Goal: Information Seeking & Learning: Learn about a topic

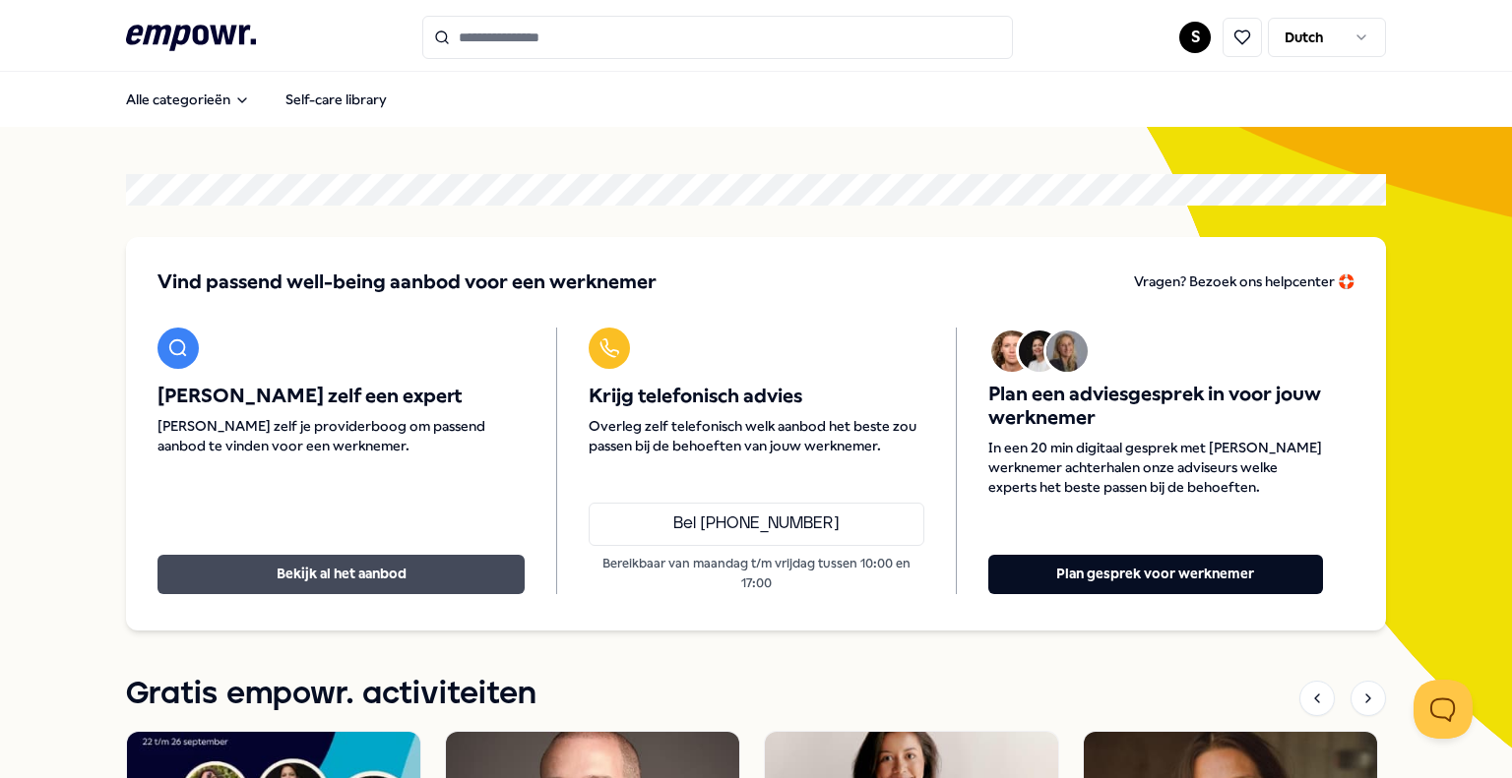
click at [407, 584] on button "Bekijk al het aanbod" at bounding box center [340, 574] width 367 height 39
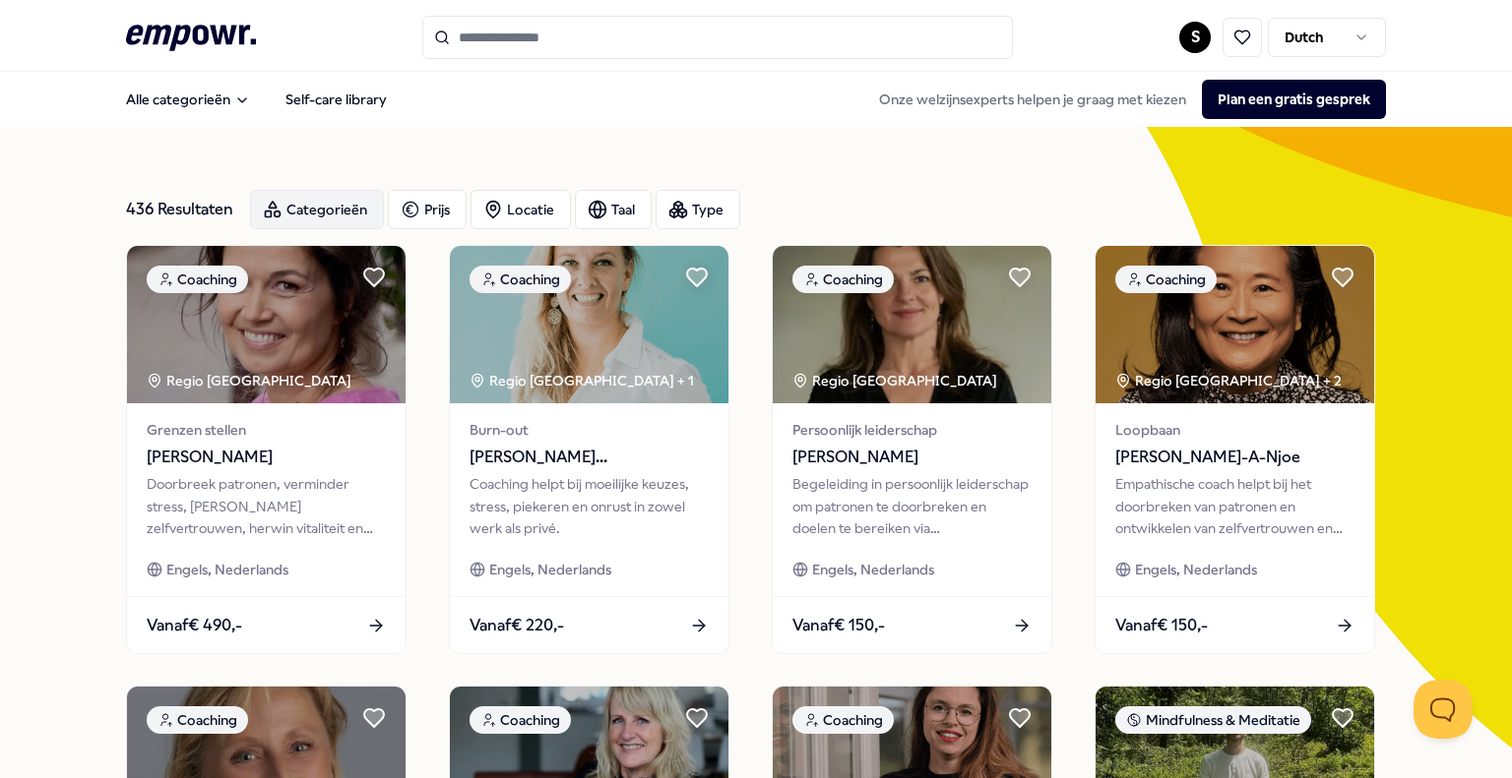
click at [357, 214] on div "Categorieën" at bounding box center [317, 209] width 134 height 39
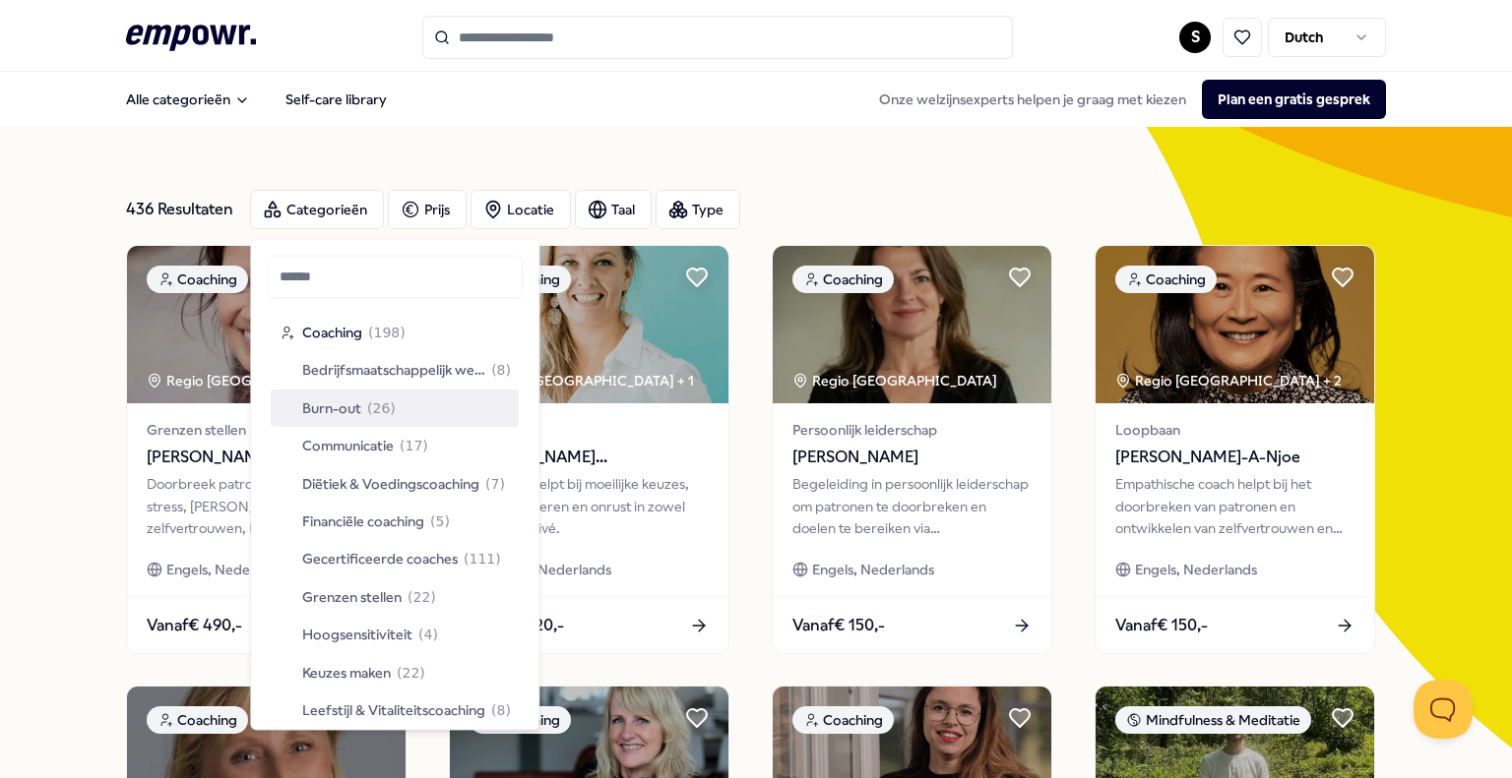
click at [349, 413] on span "Burn-out" at bounding box center [331, 409] width 59 height 22
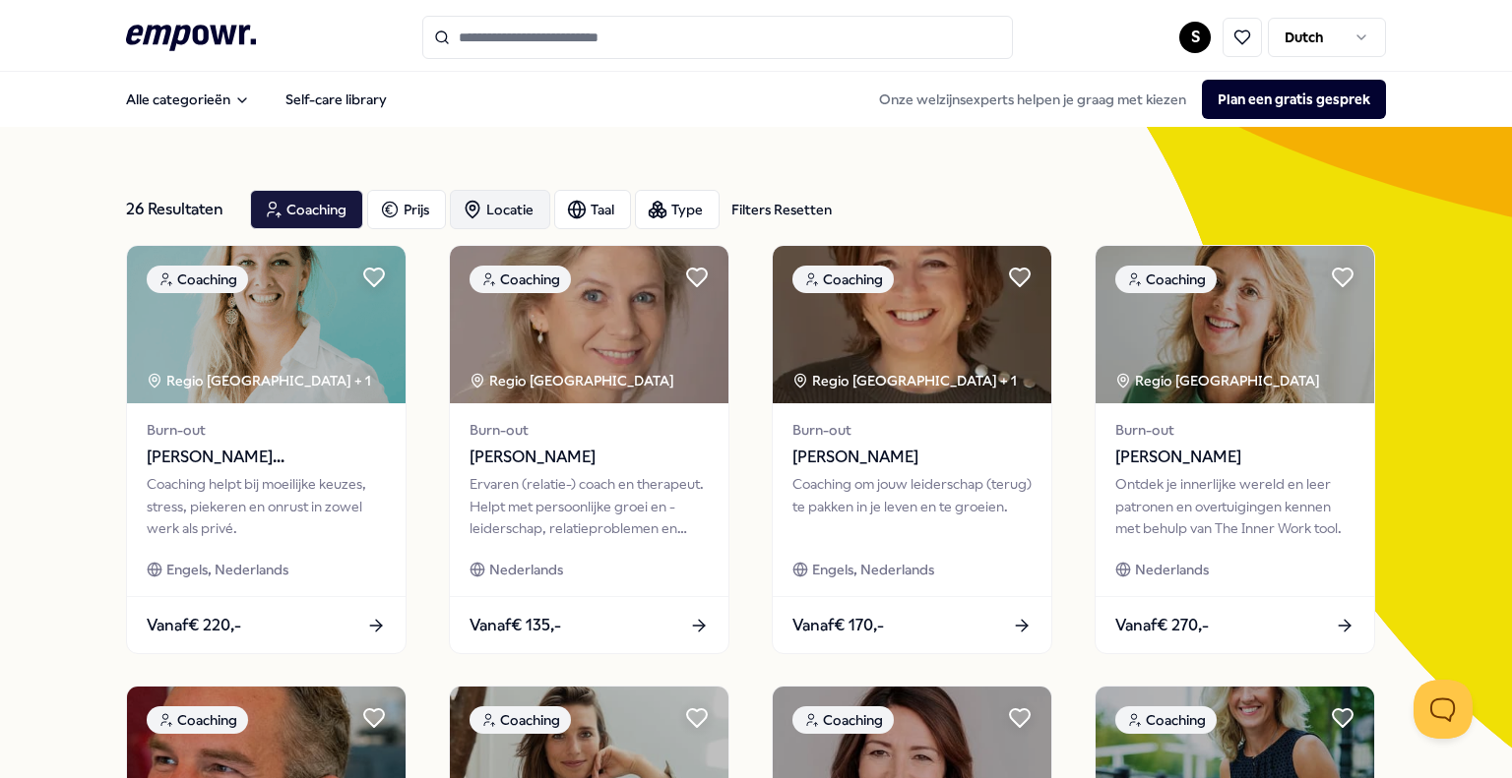
click at [509, 208] on div "Locatie" at bounding box center [500, 209] width 100 height 39
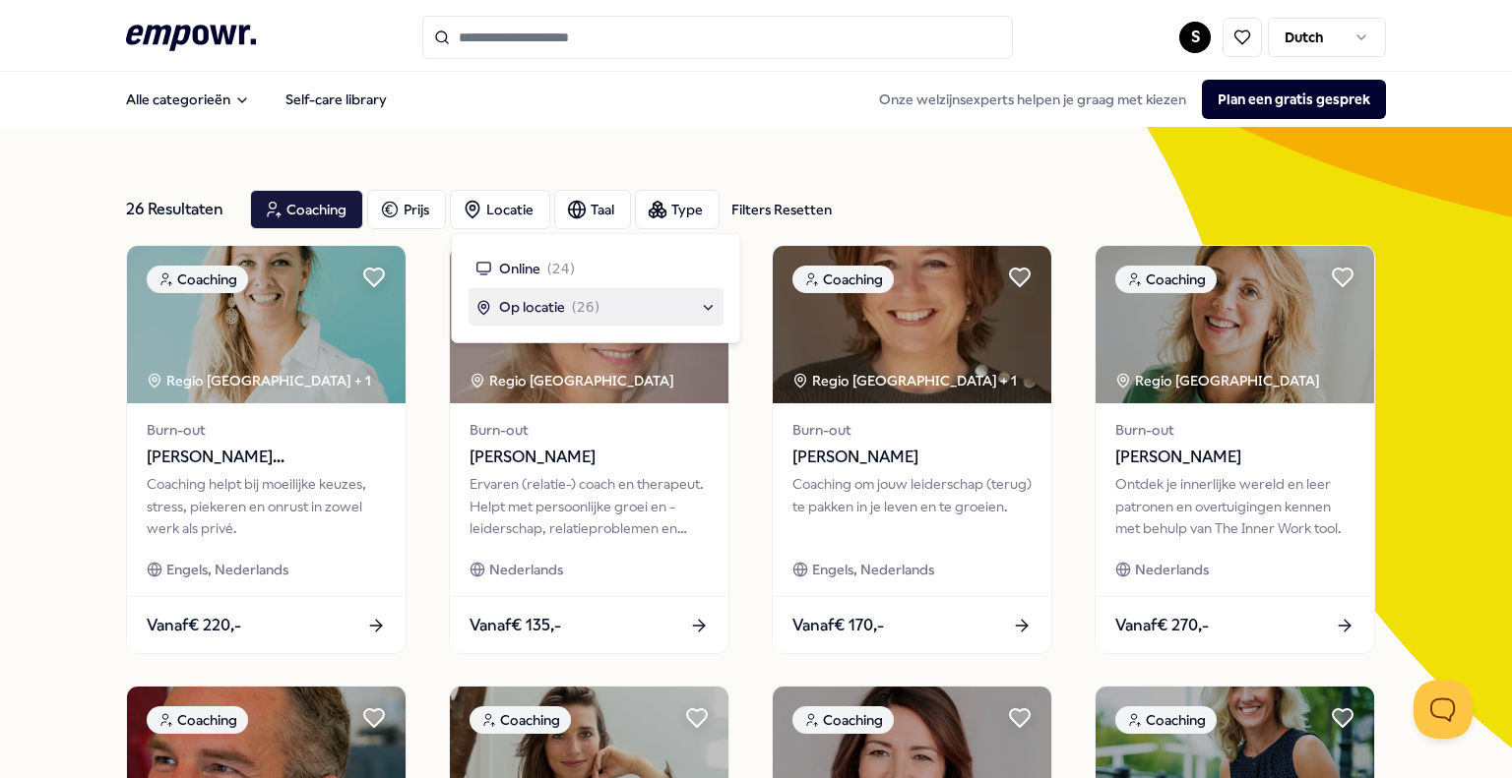
click at [539, 303] on span "Op locatie" at bounding box center [532, 307] width 66 height 22
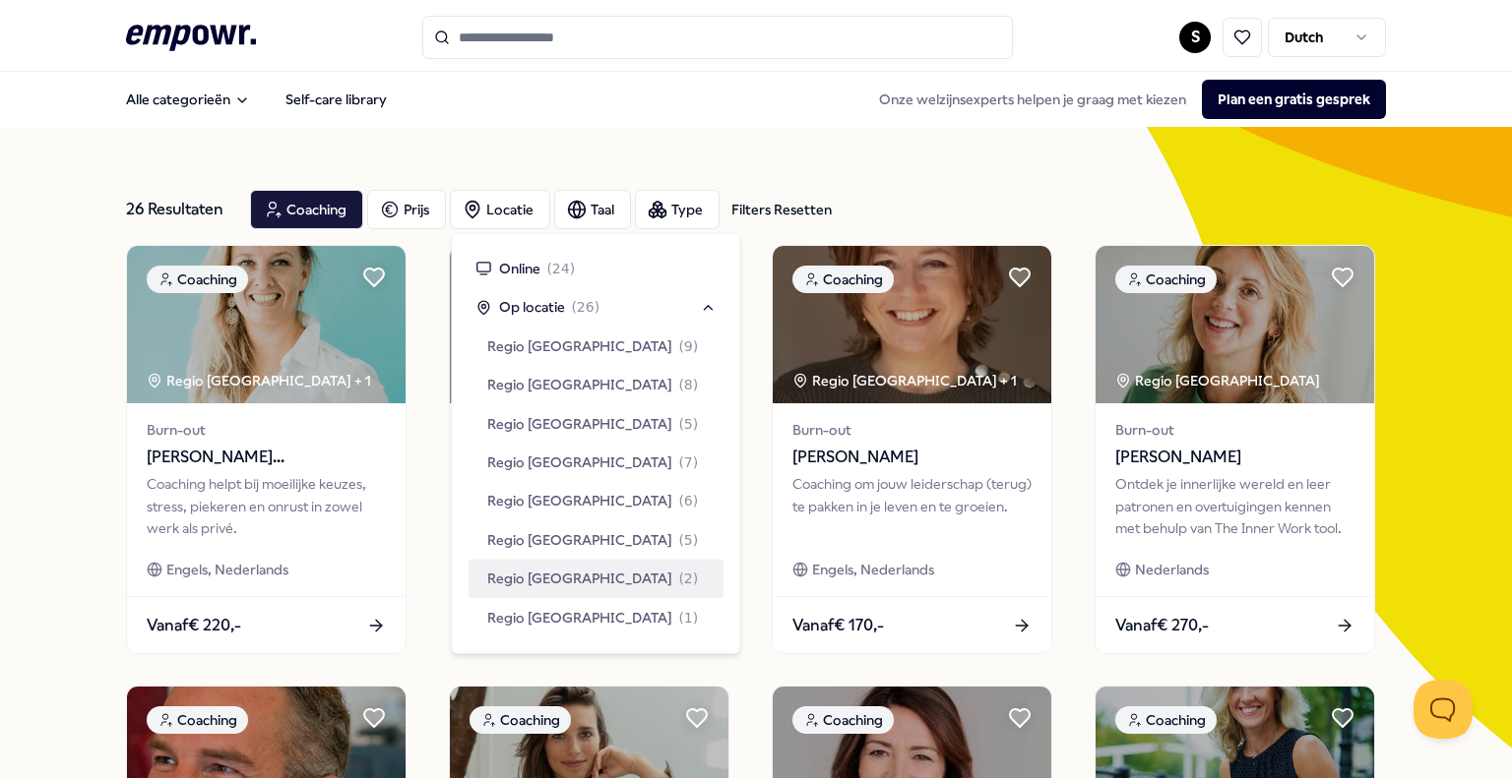
click at [531, 578] on span "Regio [GEOGRAPHIC_DATA]" at bounding box center [579, 579] width 185 height 22
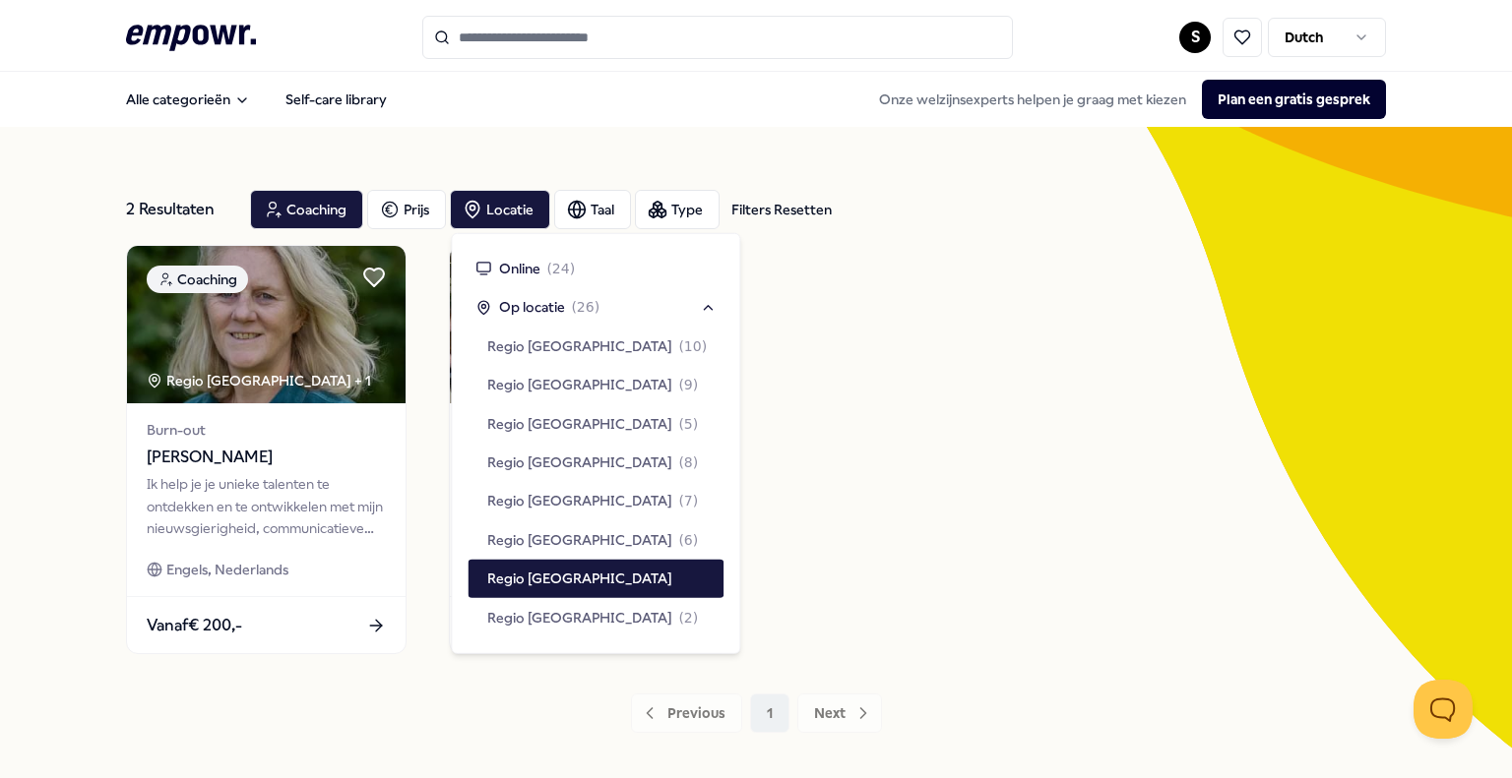
click at [1071, 555] on div "Coaching Regio [GEOGRAPHIC_DATA] + 1 Burn-out [PERSON_NAME] Ik help je je uniek…" at bounding box center [756, 449] width 1260 height 409
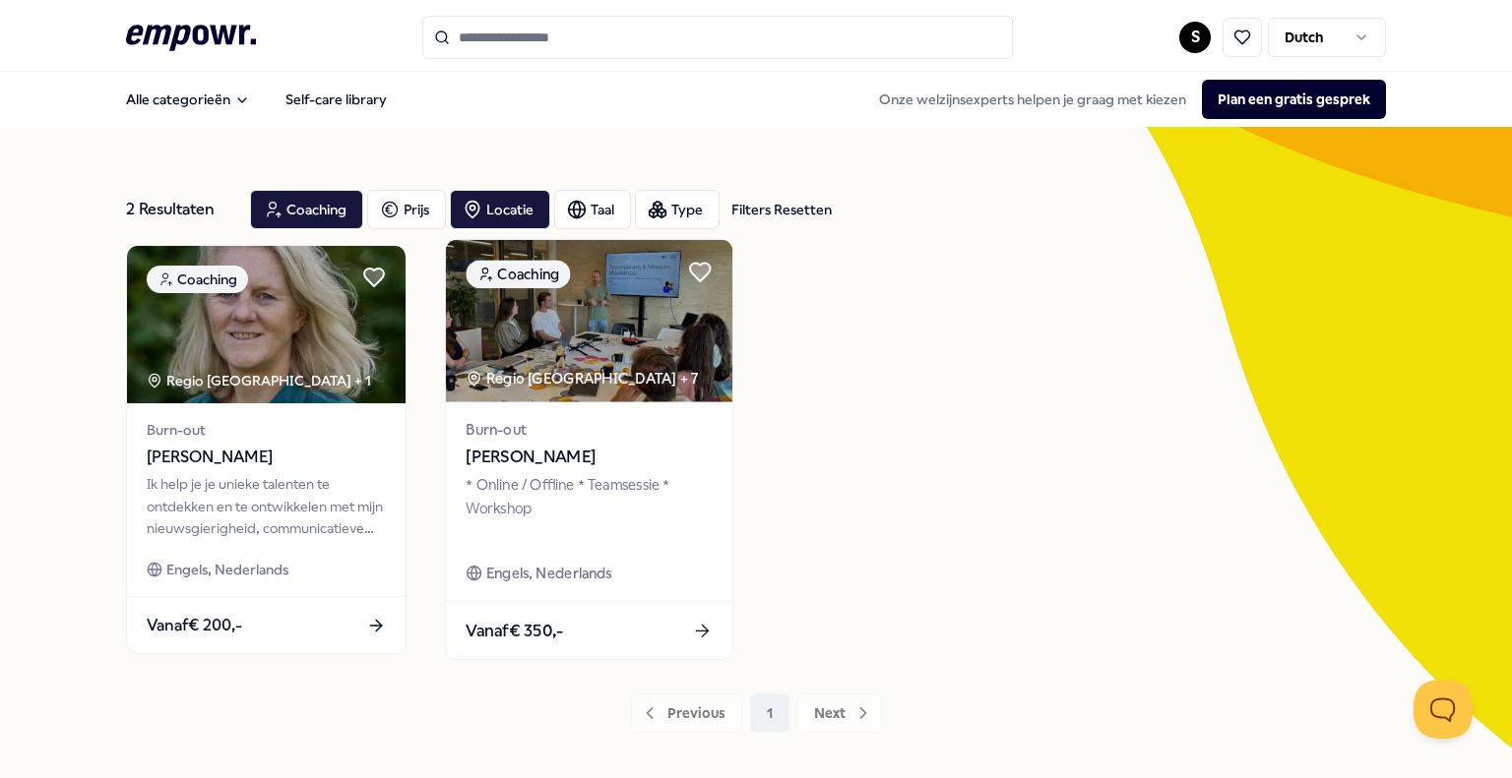
click at [540, 486] on div "* Online / Offline * Teamsessie * Workshop" at bounding box center [589, 508] width 246 height 68
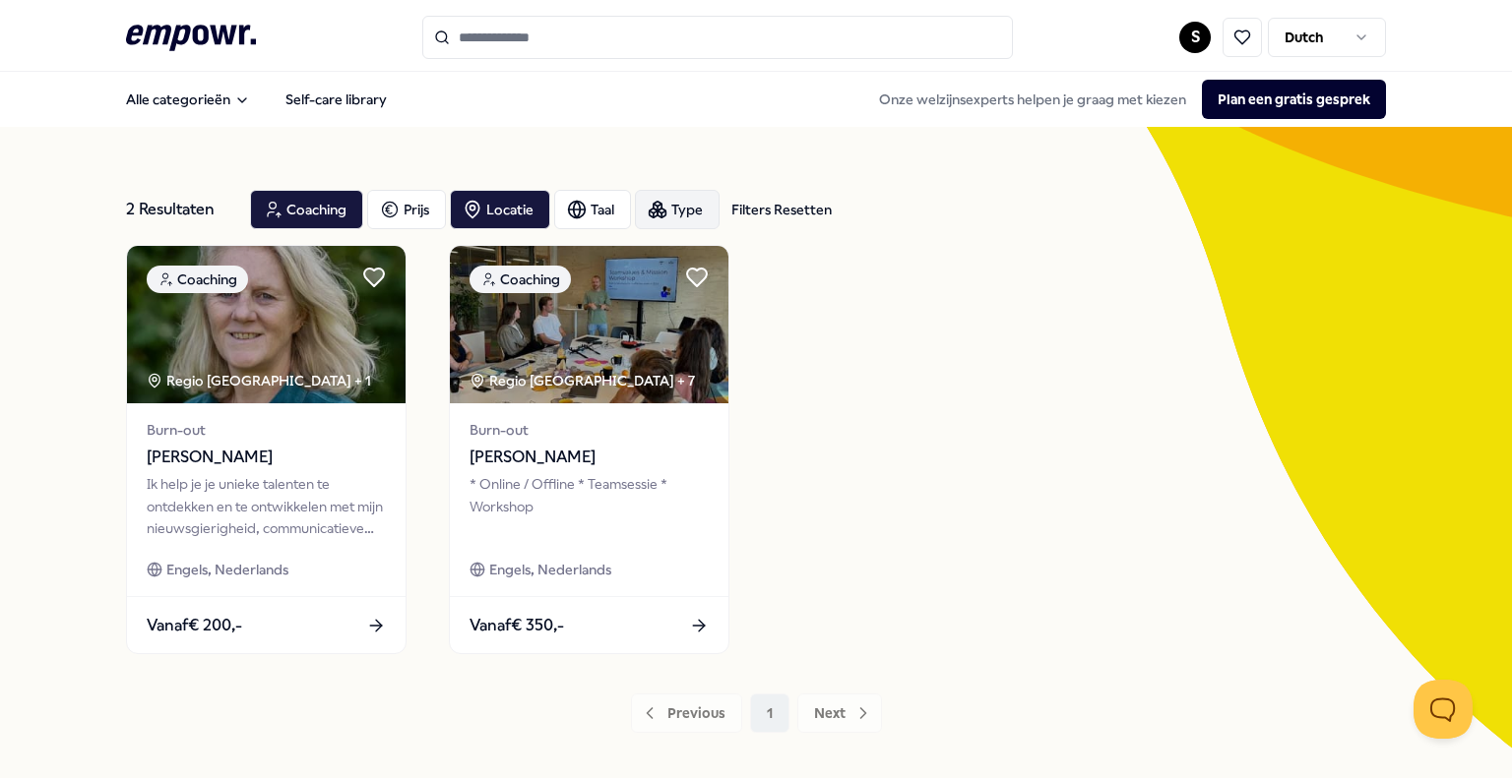
click at [700, 216] on div "Type" at bounding box center [677, 209] width 85 height 39
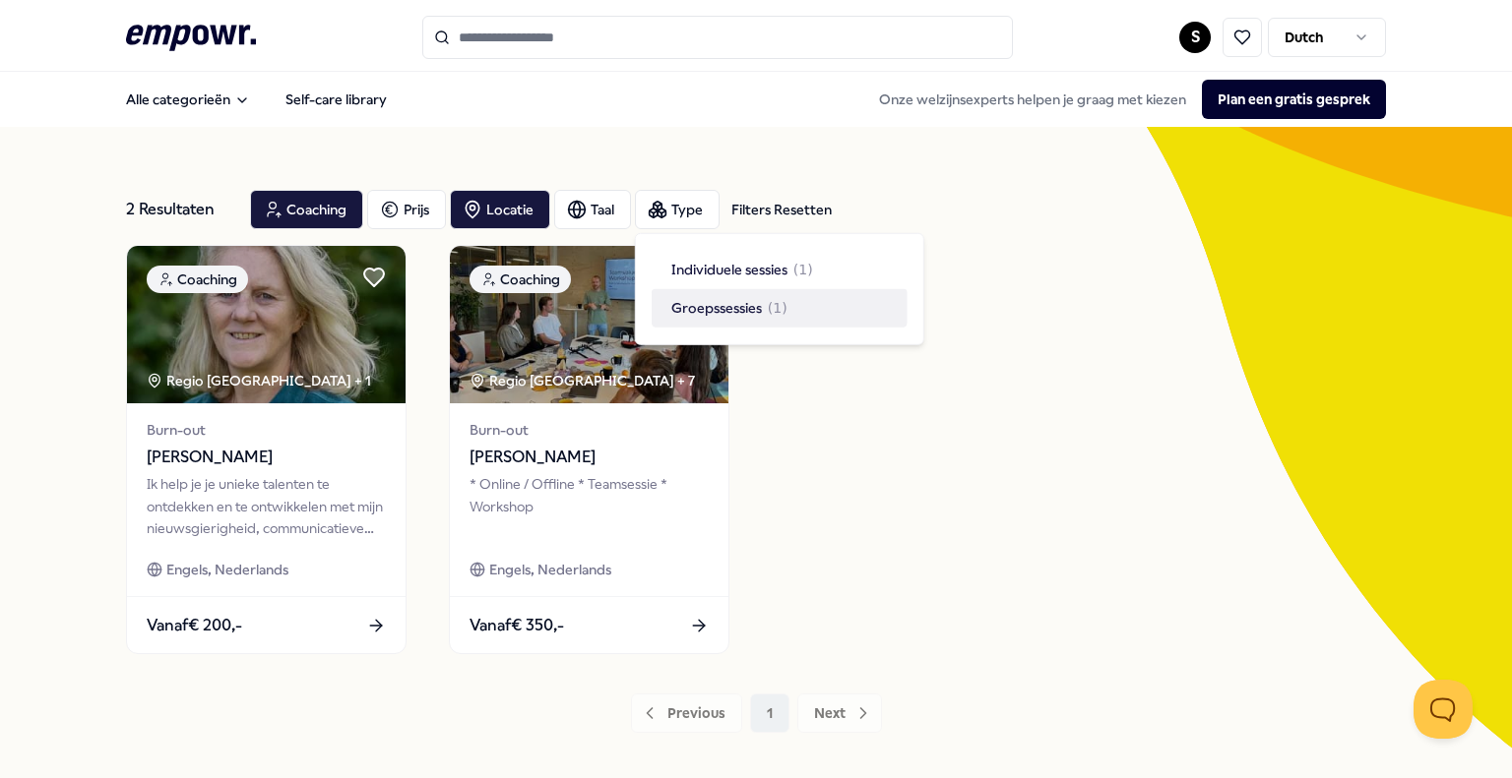
click at [415, 698] on div "Previous 1 Next" at bounding box center [756, 713] width 1260 height 39
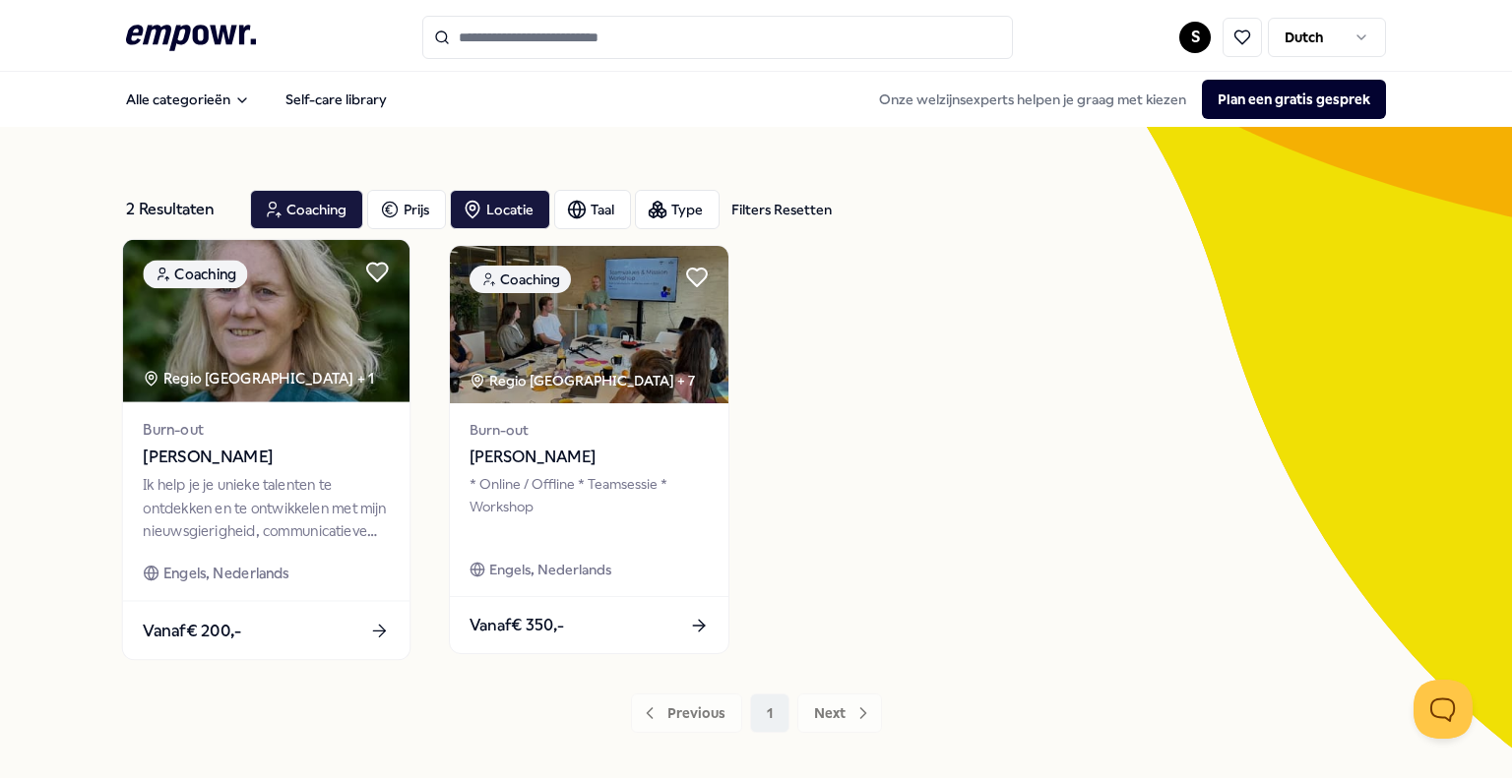
click at [383, 636] on icon at bounding box center [379, 631] width 21 height 21
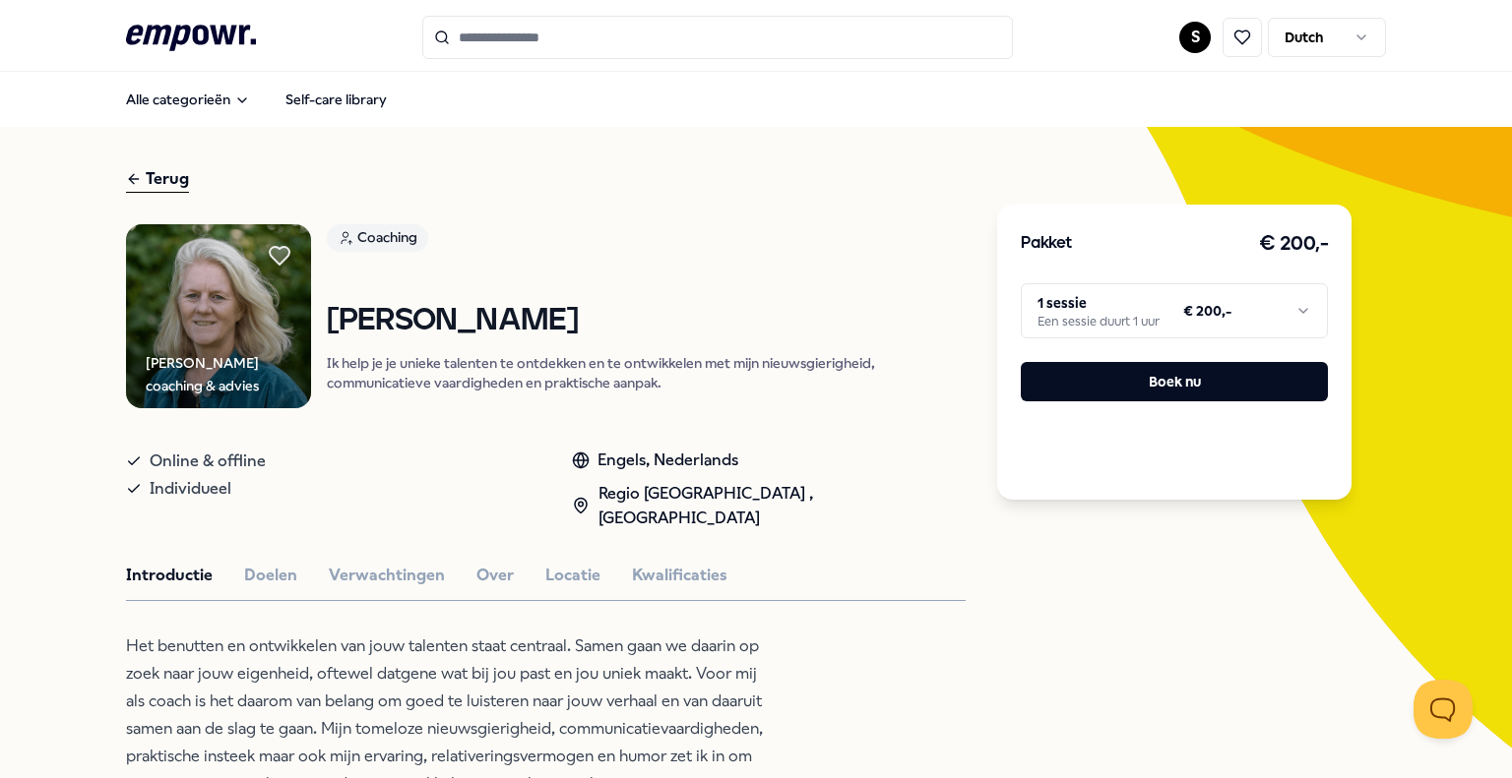
click at [150, 181] on div "Terug" at bounding box center [157, 179] width 63 height 27
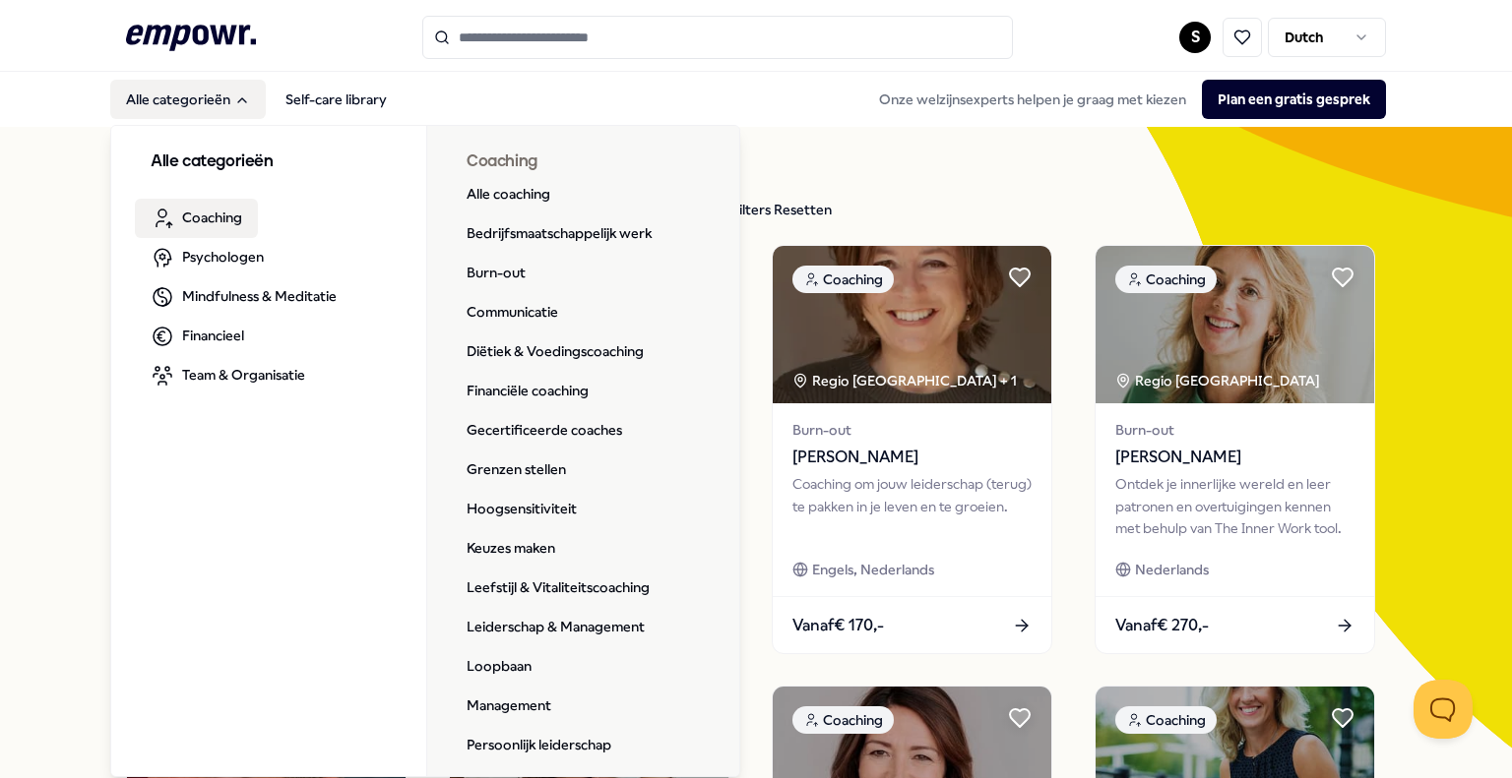
click at [201, 224] on span "Coaching" at bounding box center [212, 218] width 60 height 22
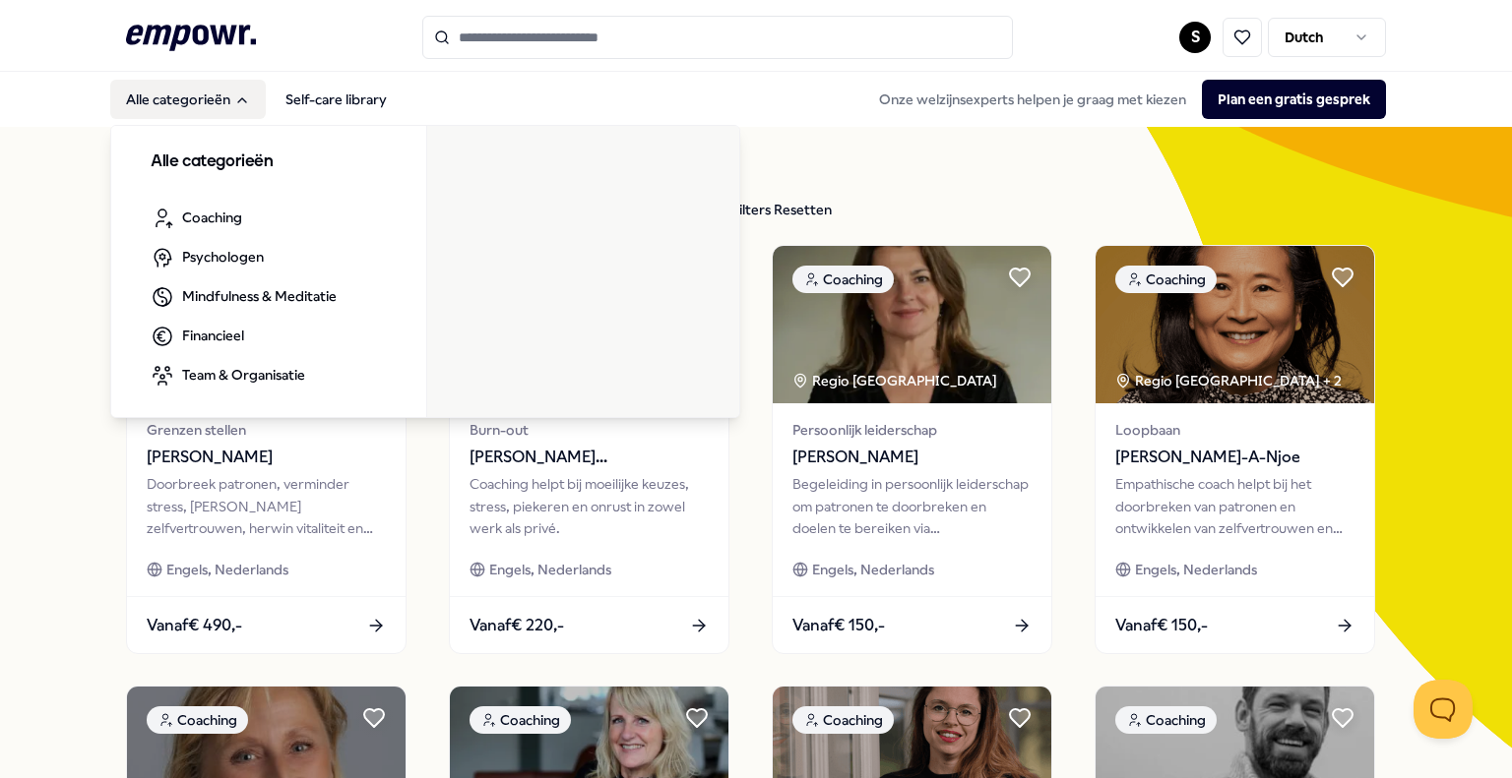
click at [228, 108] on button "Alle categorieën" at bounding box center [187, 99] width 155 height 39
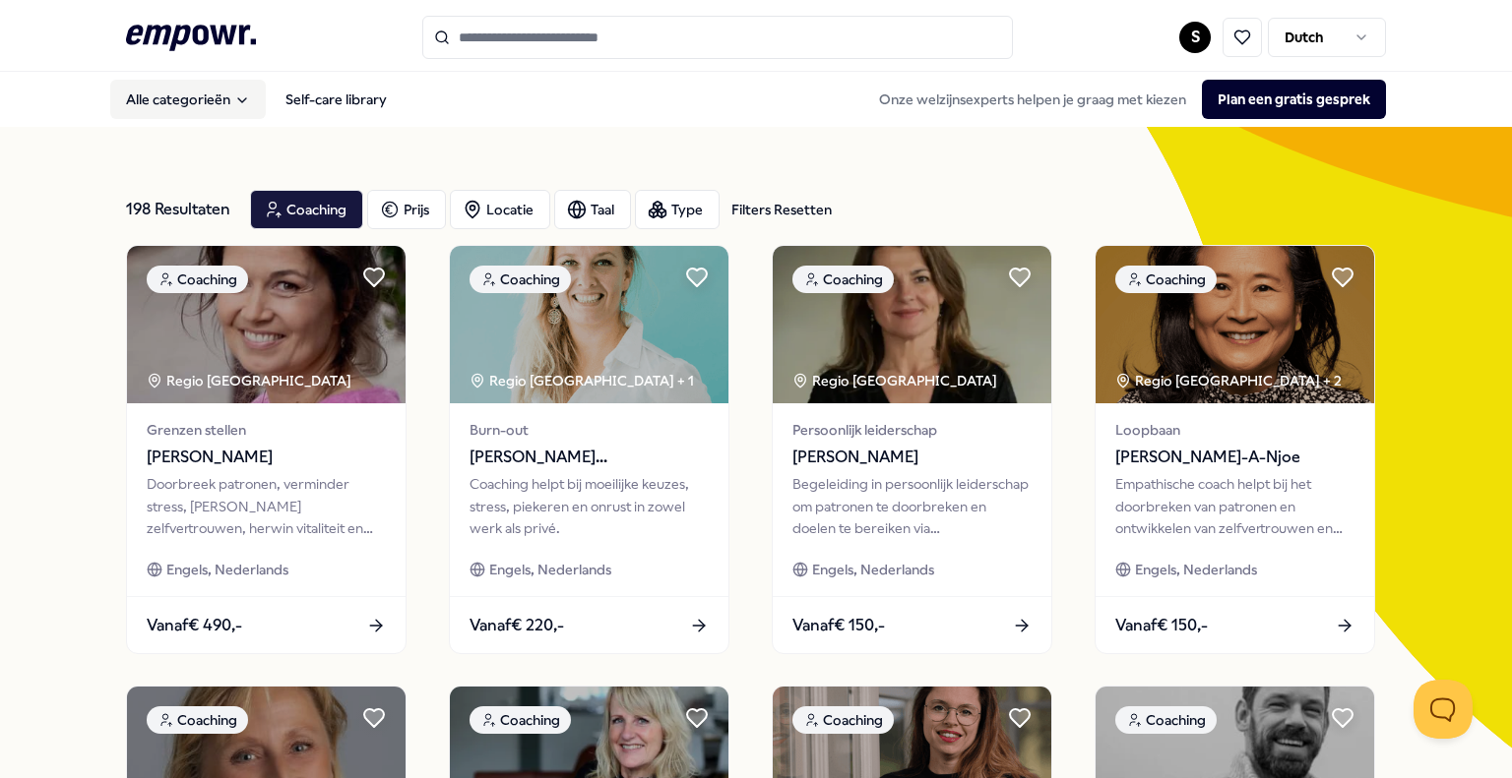
click at [228, 108] on button "Alle categorieën" at bounding box center [187, 99] width 155 height 39
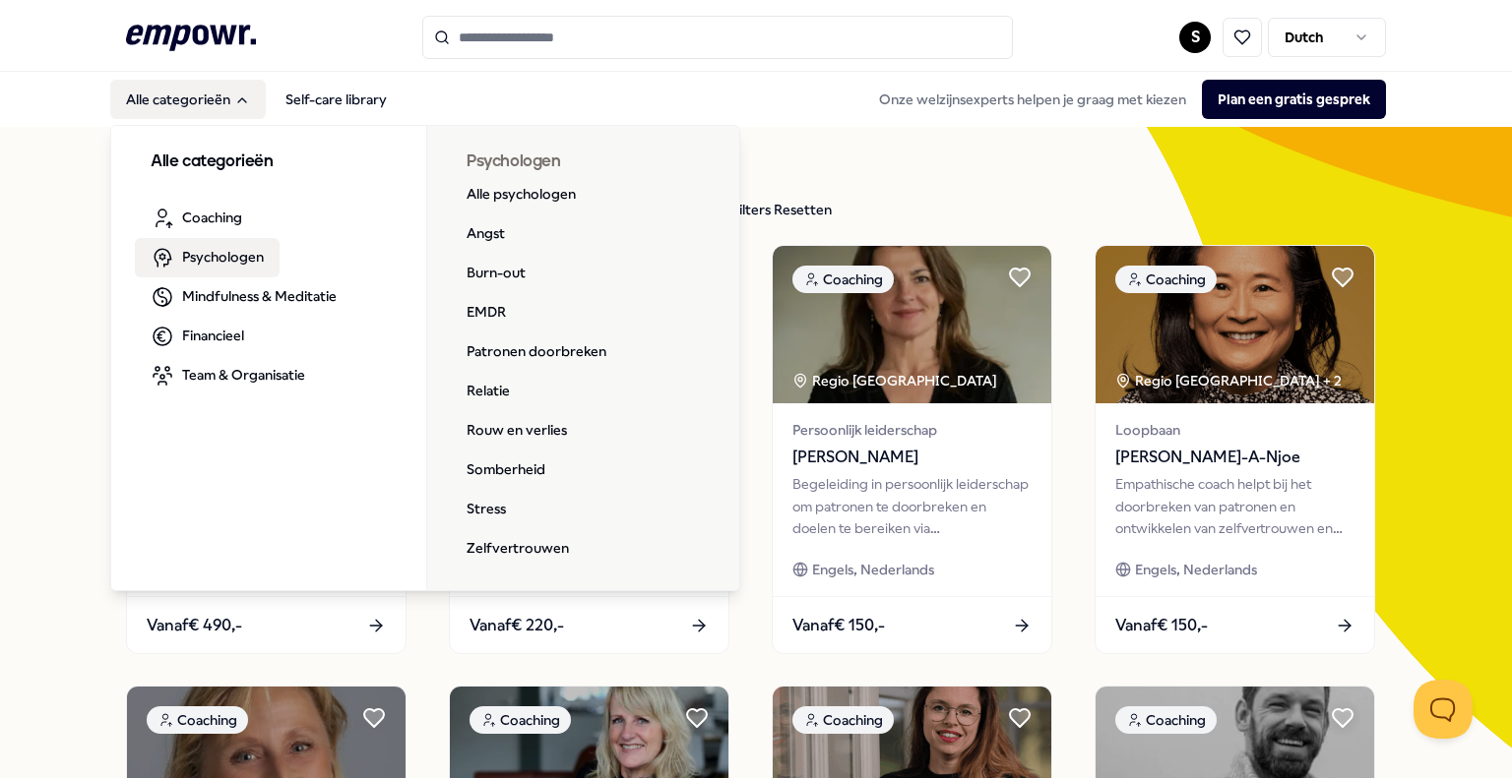
click at [262, 255] on span "Psychologen" at bounding box center [223, 257] width 82 height 22
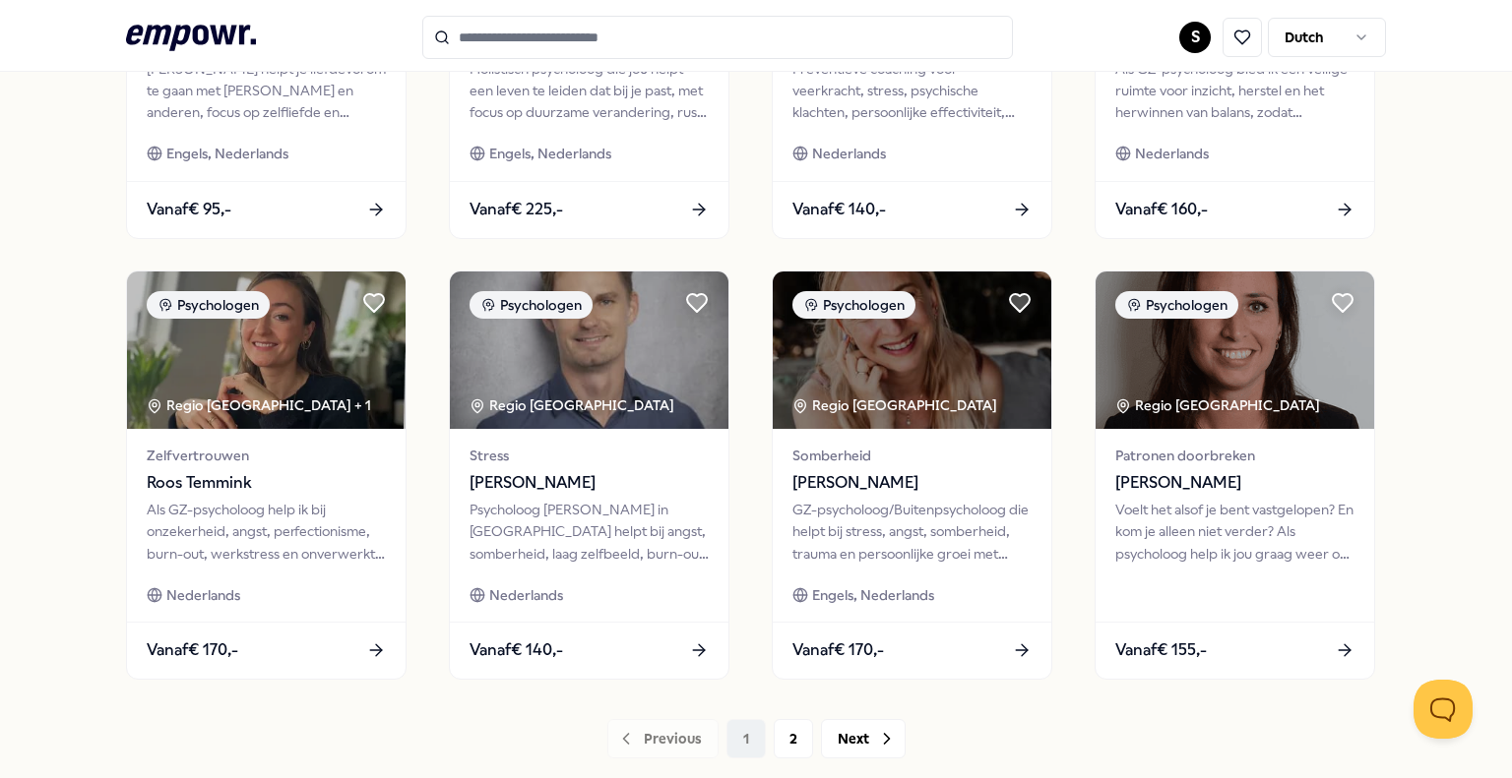
scroll to position [980, 0]
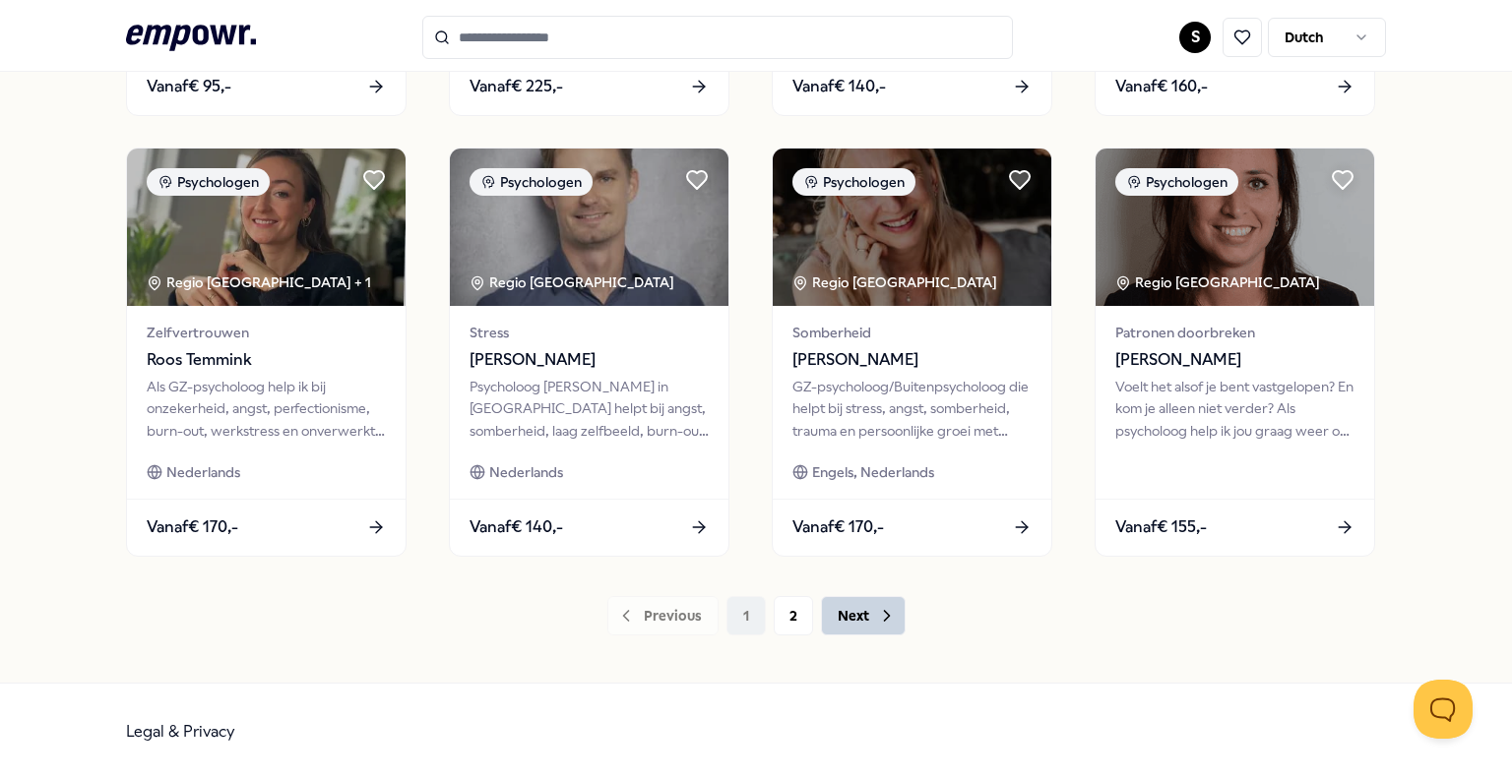
click at [865, 625] on button "Next" at bounding box center [863, 615] width 85 height 39
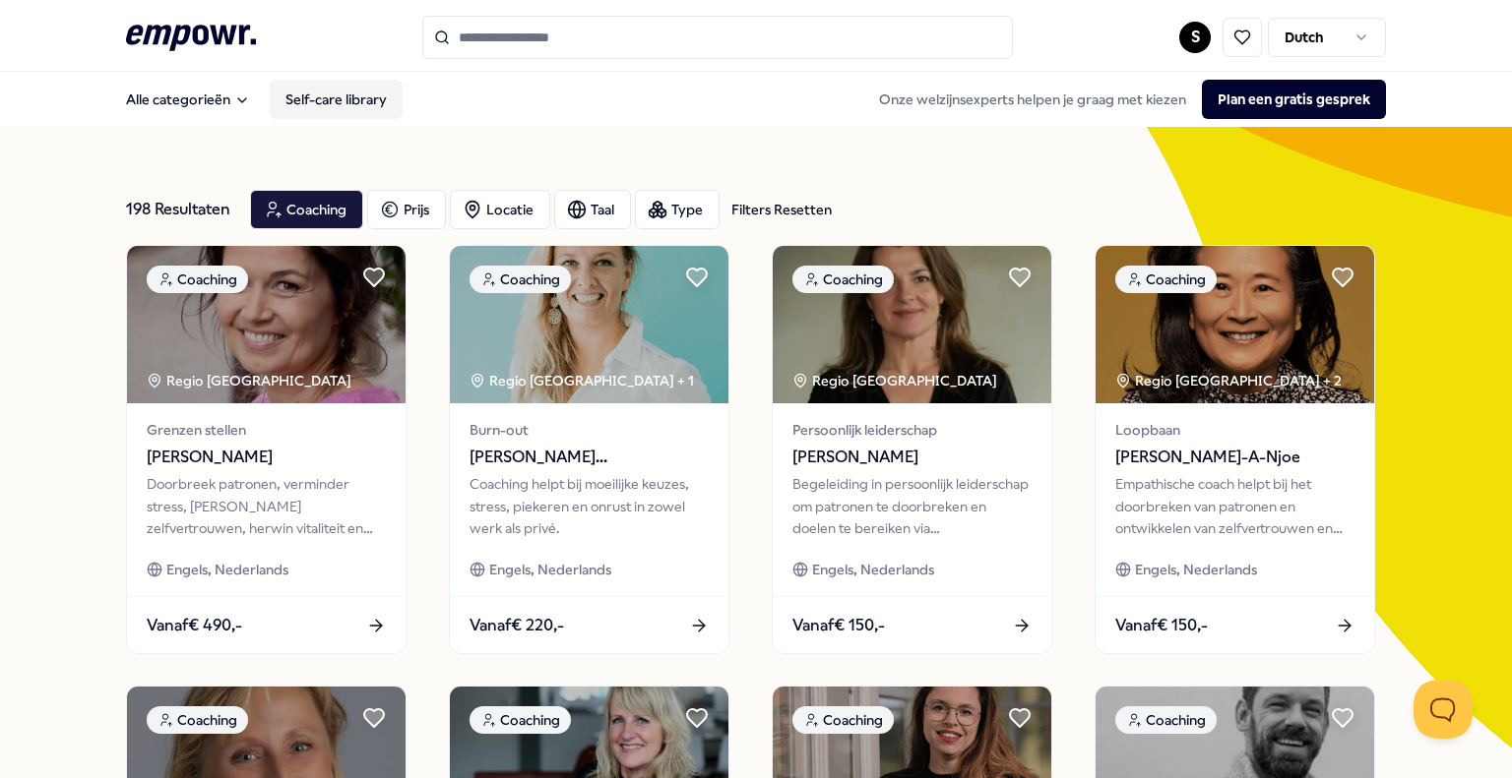
click at [344, 95] on link "Self-care library" at bounding box center [336, 99] width 133 height 39
click at [303, 212] on div "Coaching" at bounding box center [306, 209] width 113 height 39
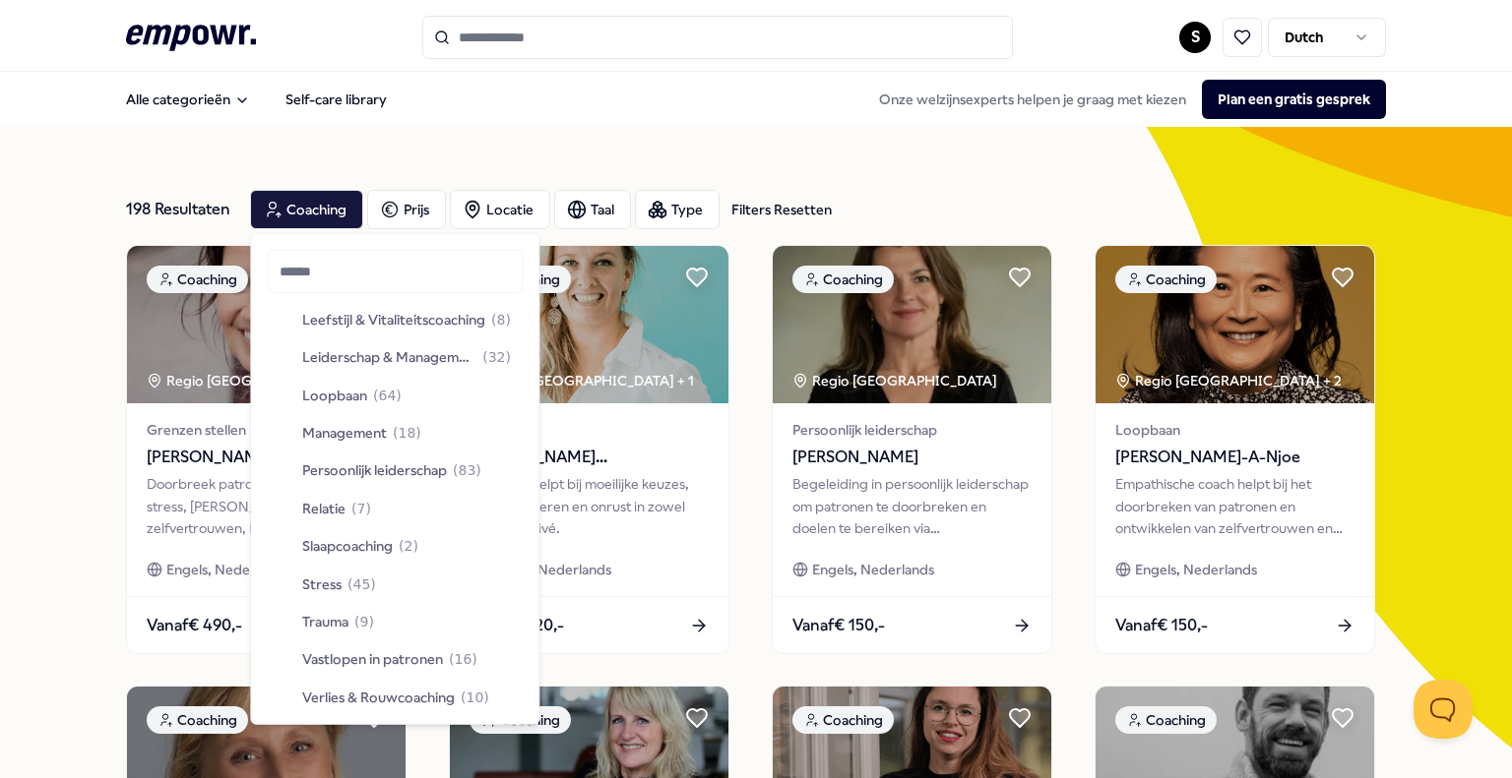
scroll to position [386, 0]
